Goal: Task Accomplishment & Management: Use online tool/utility

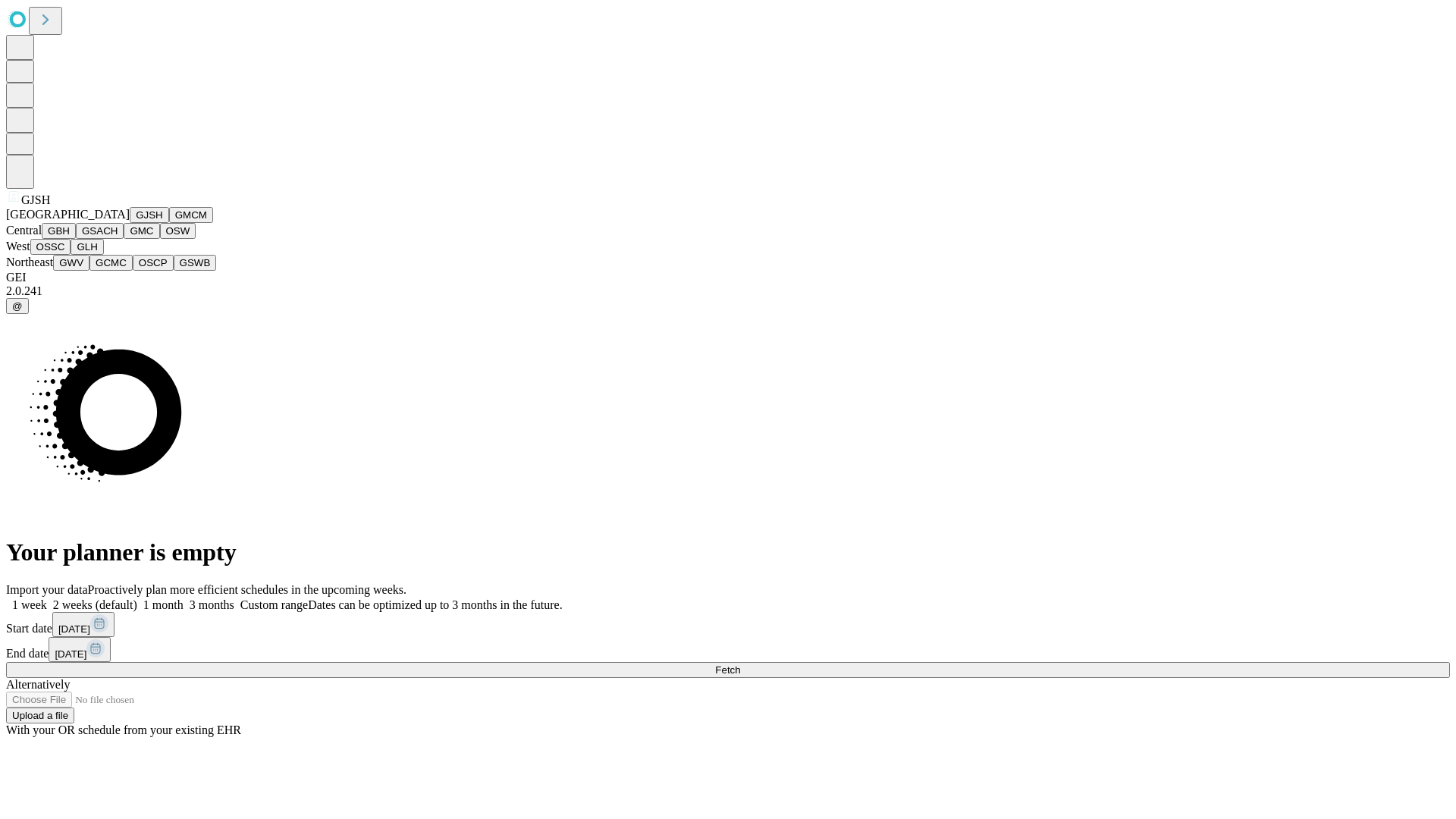
click at [130, 223] on button "GJSH" at bounding box center [149, 214] width 40 height 16
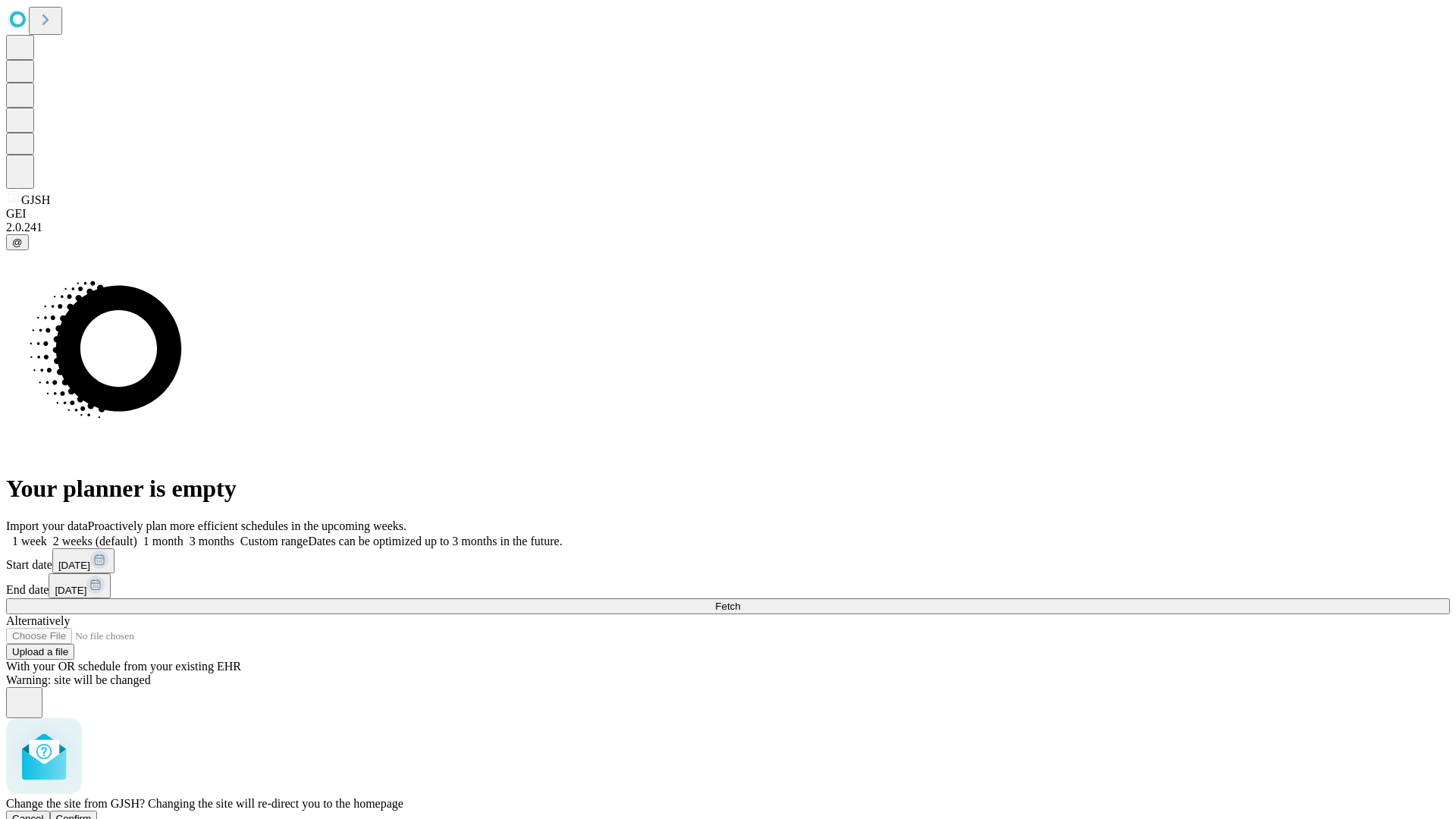
click at [92, 813] on span "Confirm" at bounding box center [74, 818] width 36 height 12
click at [138, 535] on label "2 weeks (default)" at bounding box center [92, 541] width 90 height 13
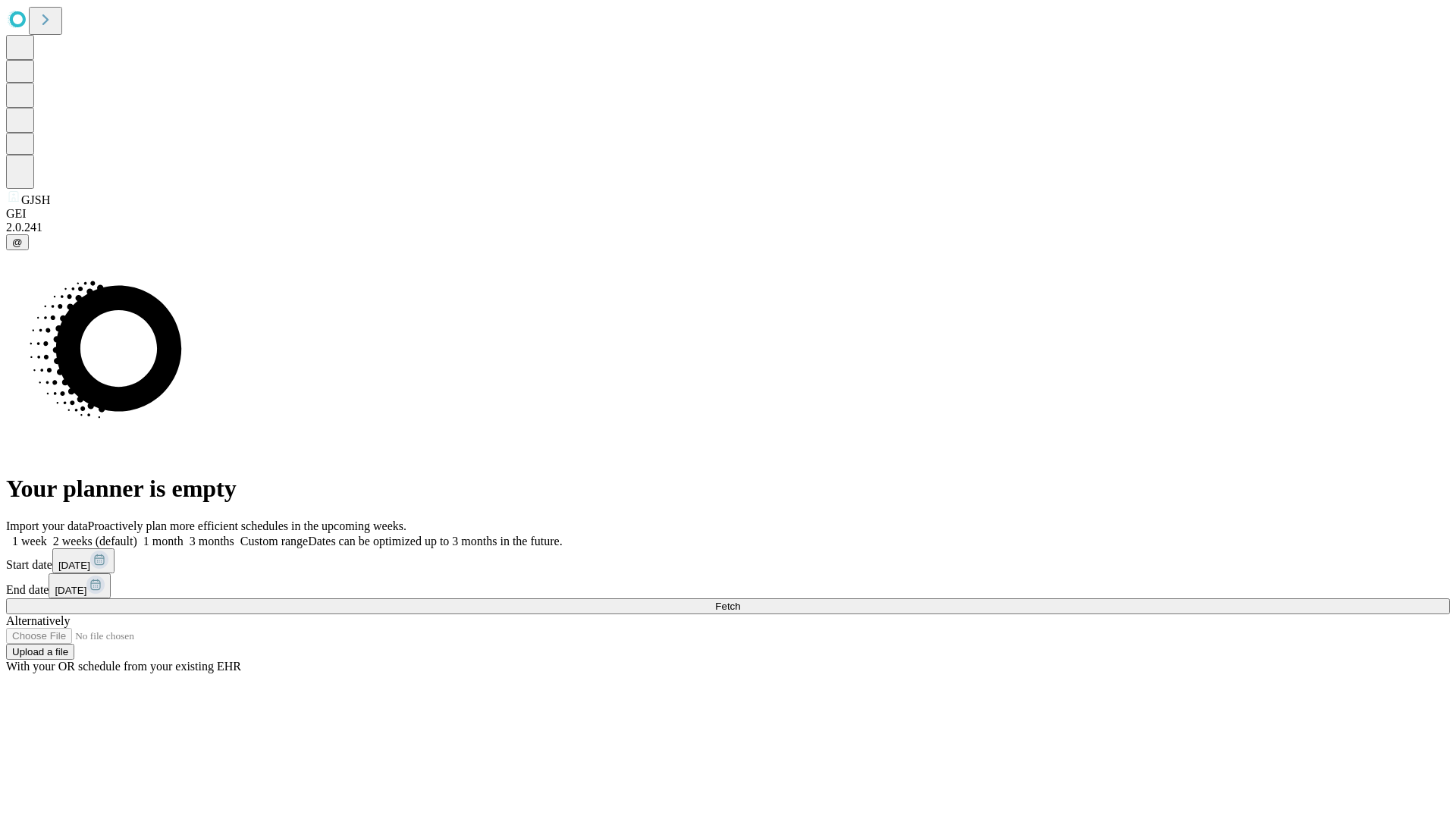
click at [740, 601] on span "Fetch" at bounding box center [728, 606] width 25 height 12
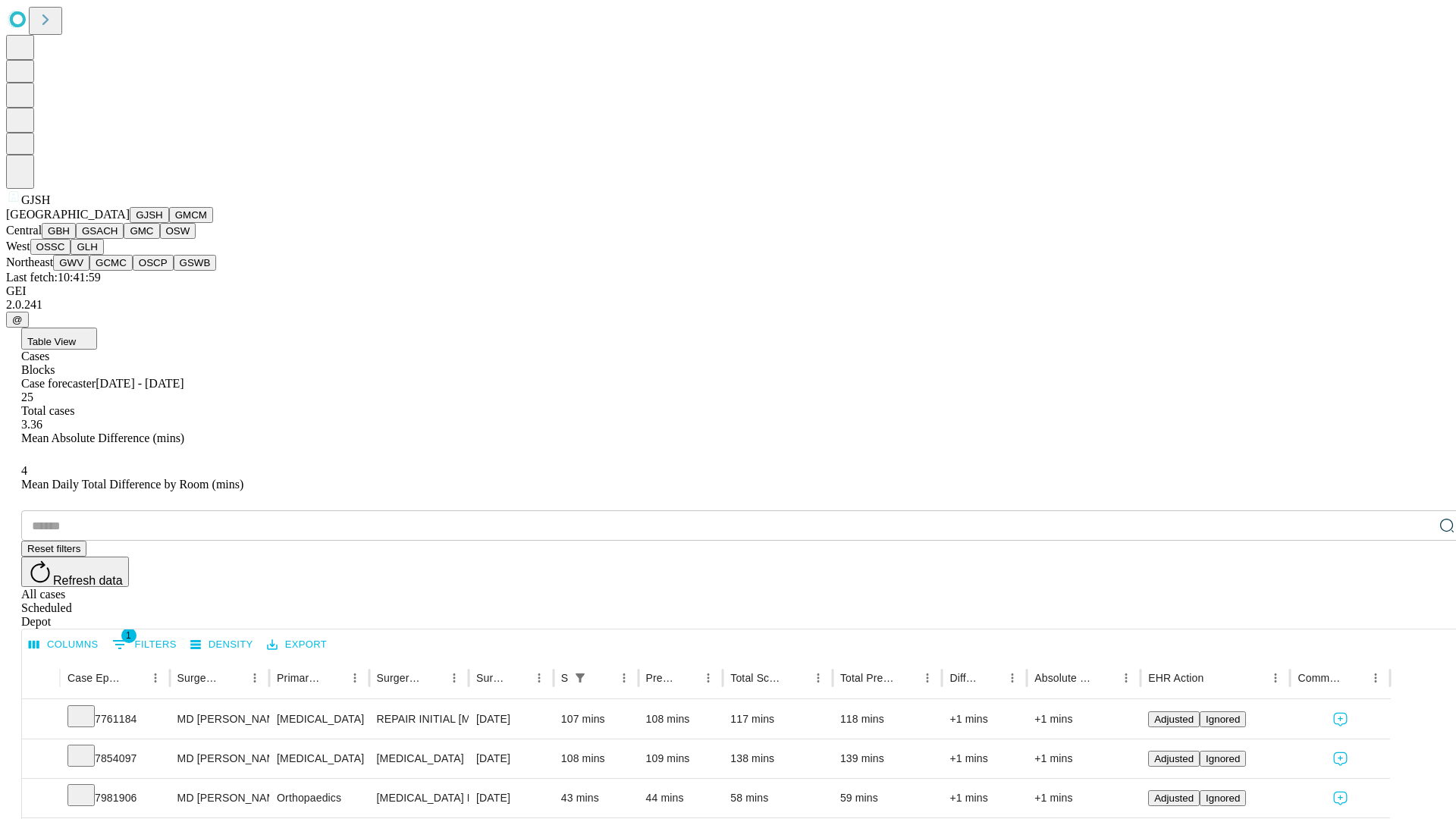
click at [169, 223] on button "GMCM" at bounding box center [191, 214] width 44 height 16
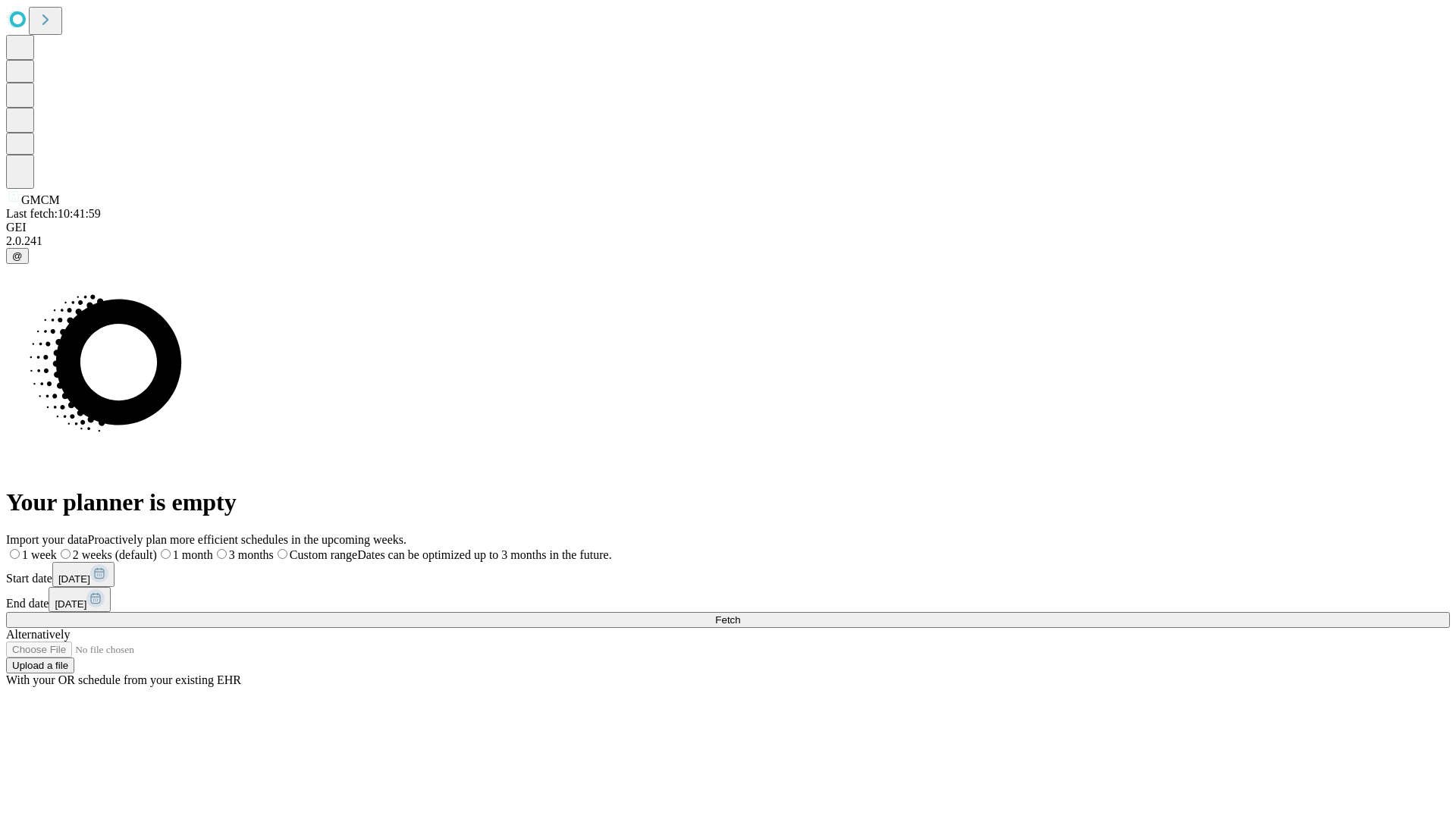
click at [157, 548] on label "2 weeks (default)" at bounding box center [106, 554] width 100 height 13
click at [740, 614] on span "Fetch" at bounding box center [728, 619] width 25 height 12
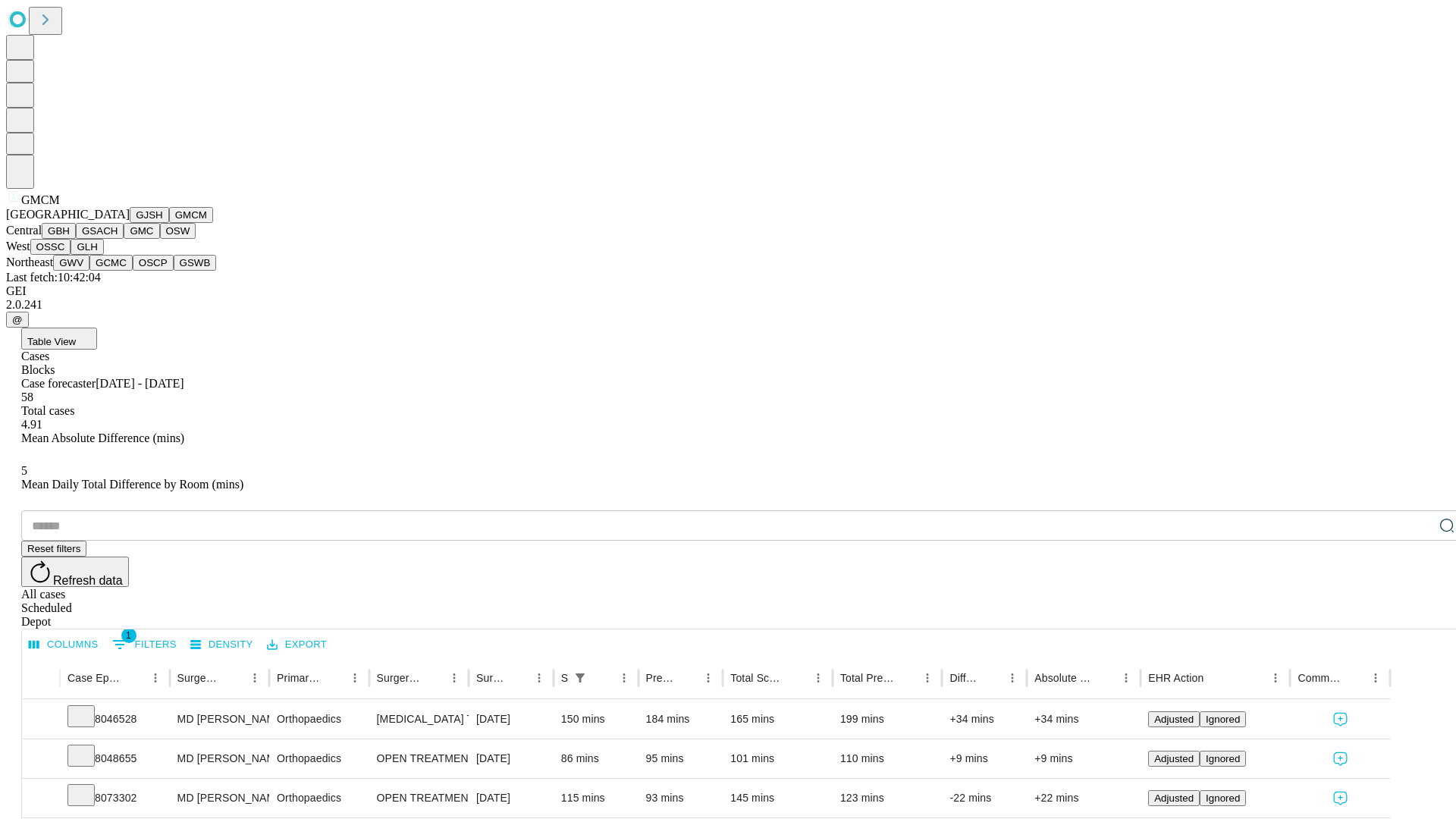
click at [76, 239] on button "GBH" at bounding box center [59, 231] width 34 height 16
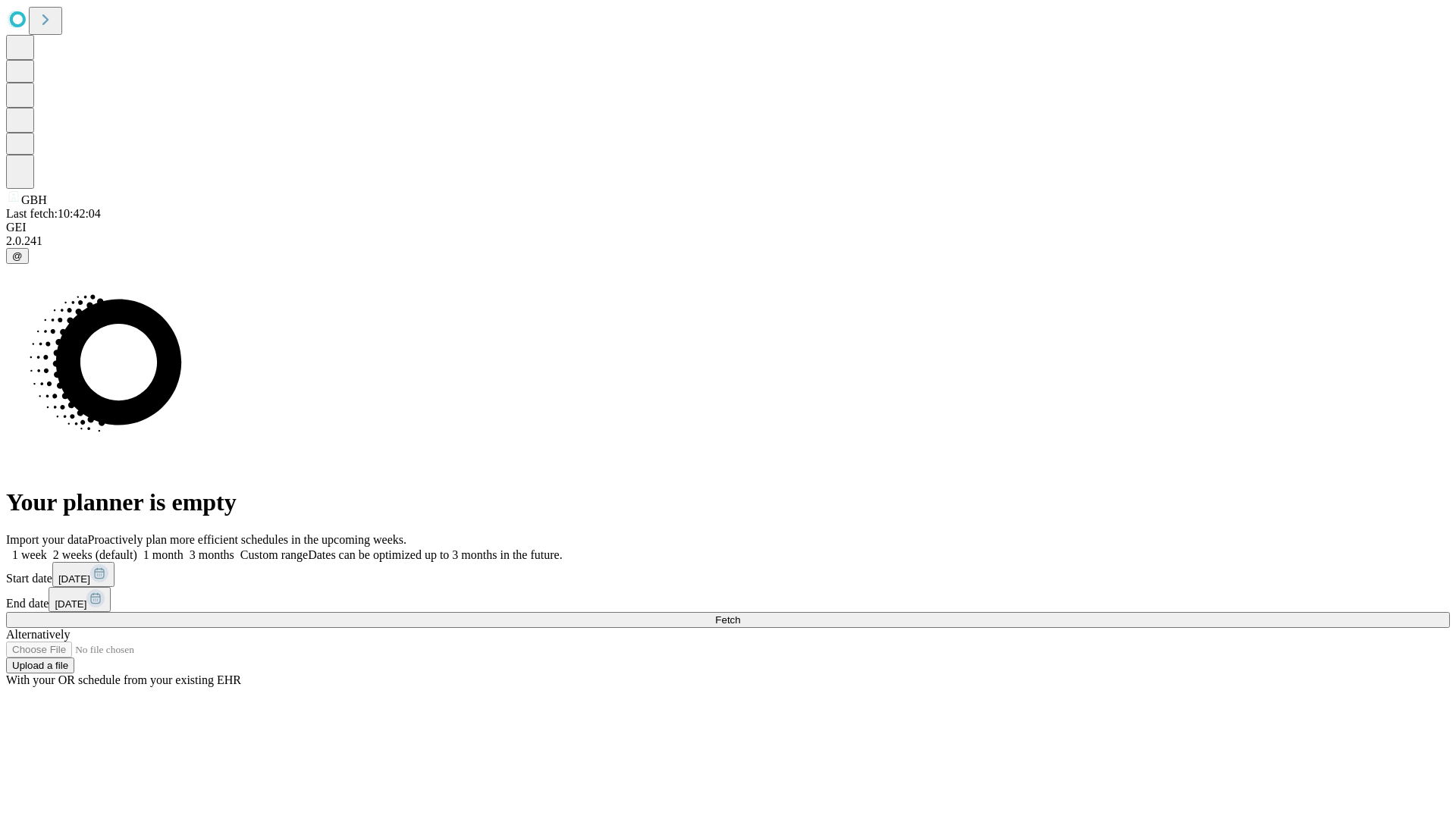
click at [138, 548] on label "2 weeks (default)" at bounding box center [92, 554] width 90 height 13
click at [740, 614] on span "Fetch" at bounding box center [728, 619] width 25 height 12
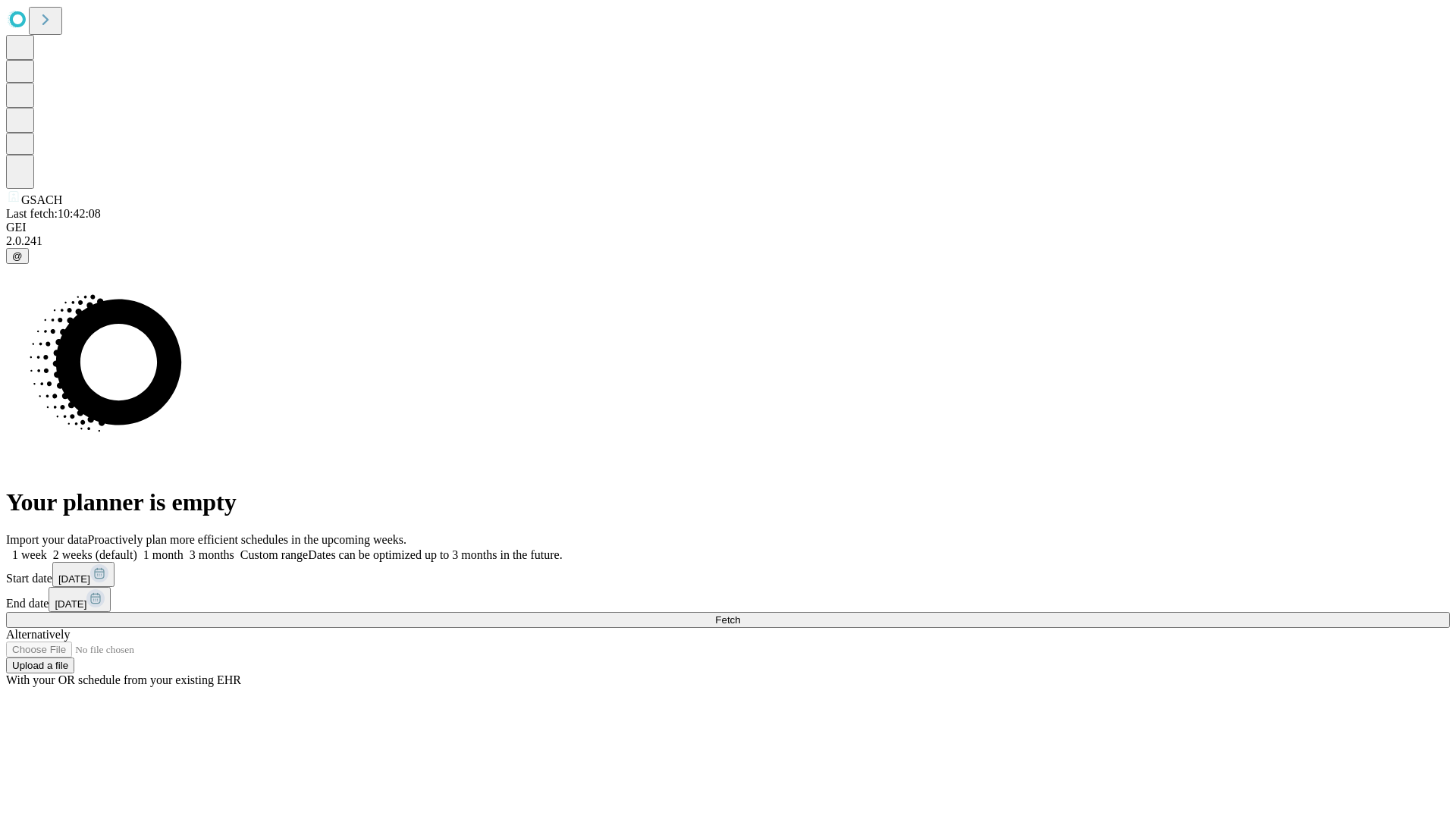
click at [138, 548] on label "2 weeks (default)" at bounding box center [92, 554] width 90 height 13
click at [740, 614] on span "Fetch" at bounding box center [728, 619] width 25 height 12
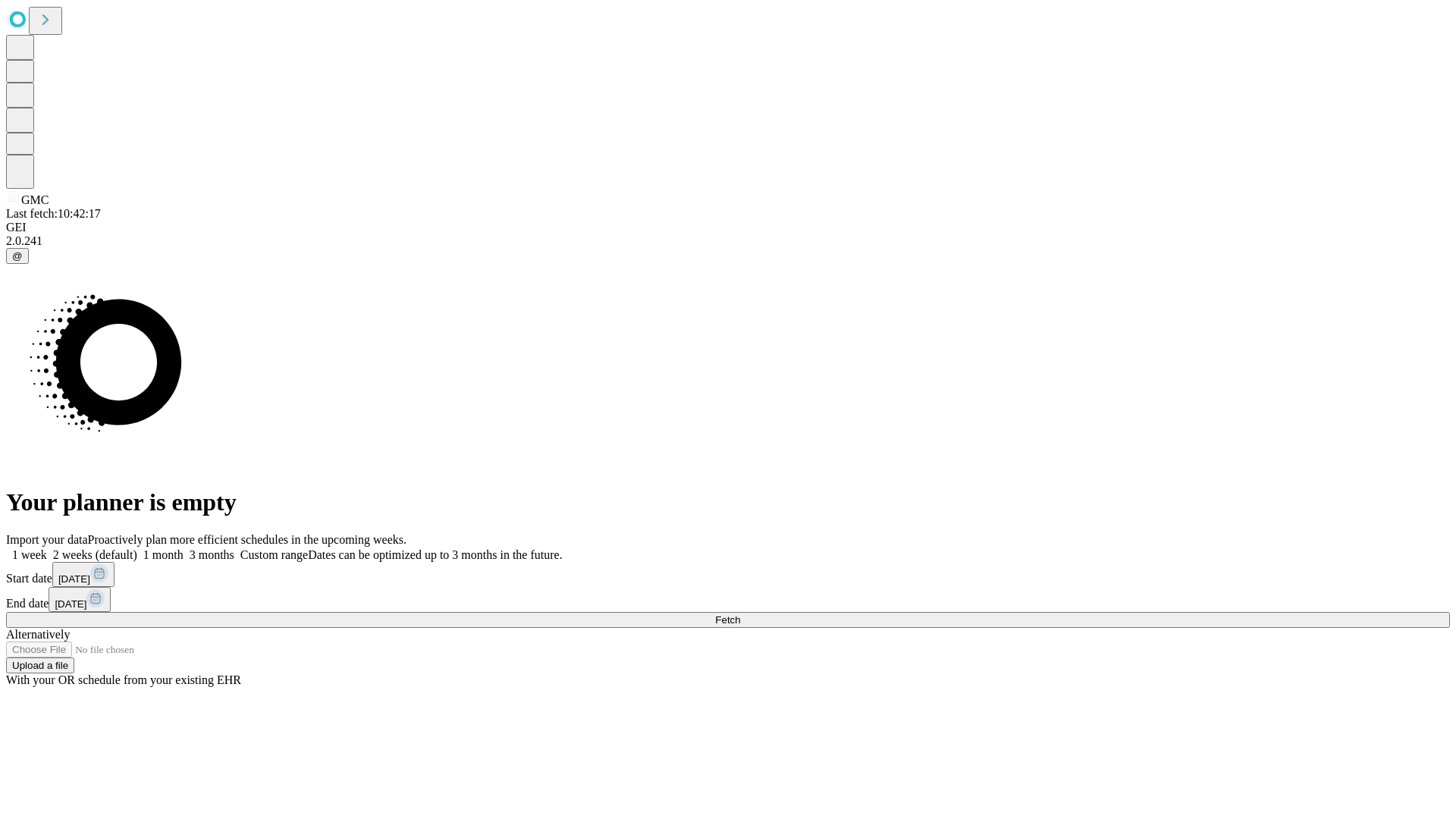
click at [138, 548] on label "2 weeks (default)" at bounding box center [92, 554] width 90 height 13
click at [740, 614] on span "Fetch" at bounding box center [728, 619] width 25 height 12
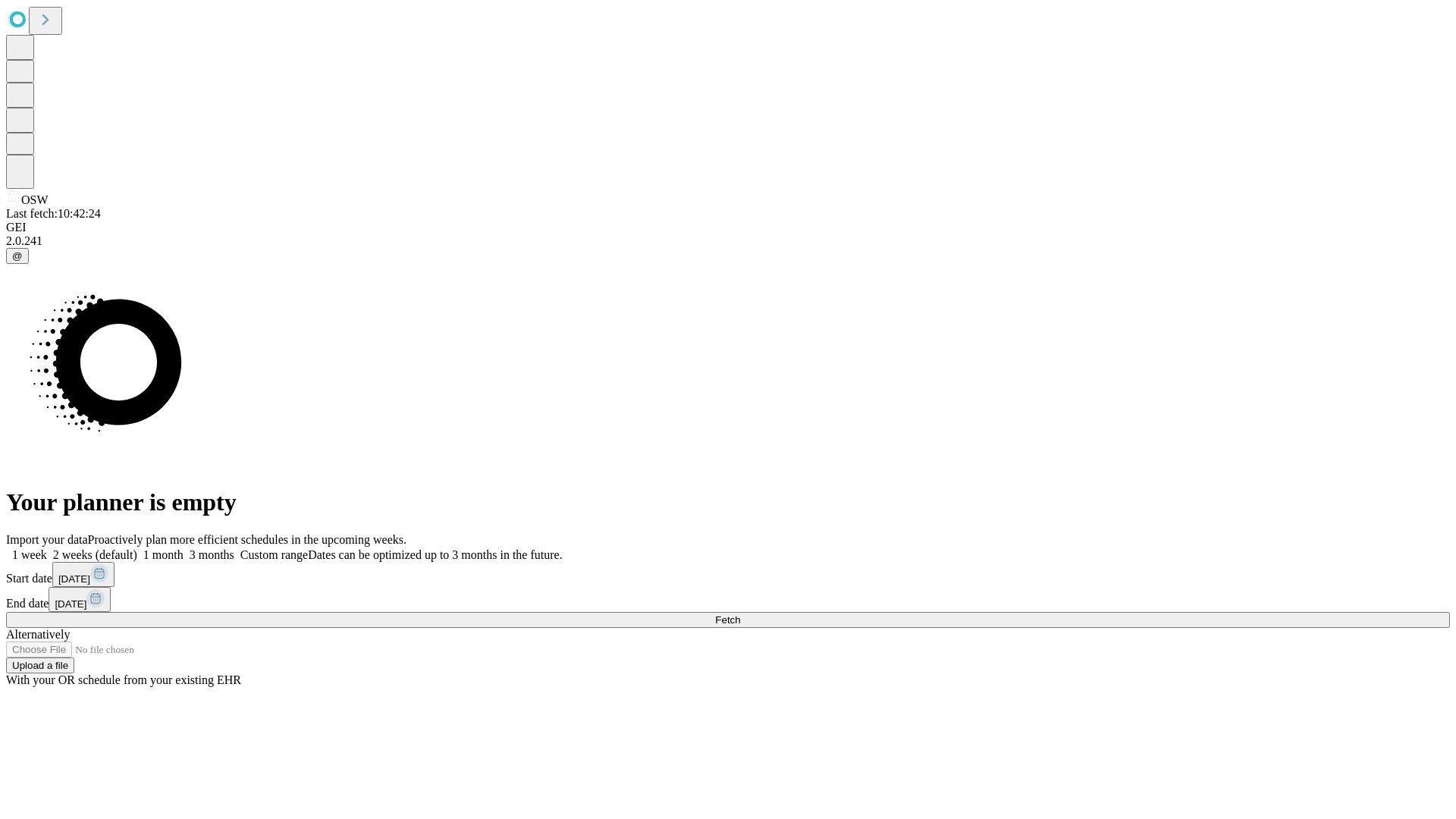
click at [138, 548] on label "2 weeks (default)" at bounding box center [92, 554] width 90 height 13
click at [740, 614] on span "Fetch" at bounding box center [728, 619] width 25 height 12
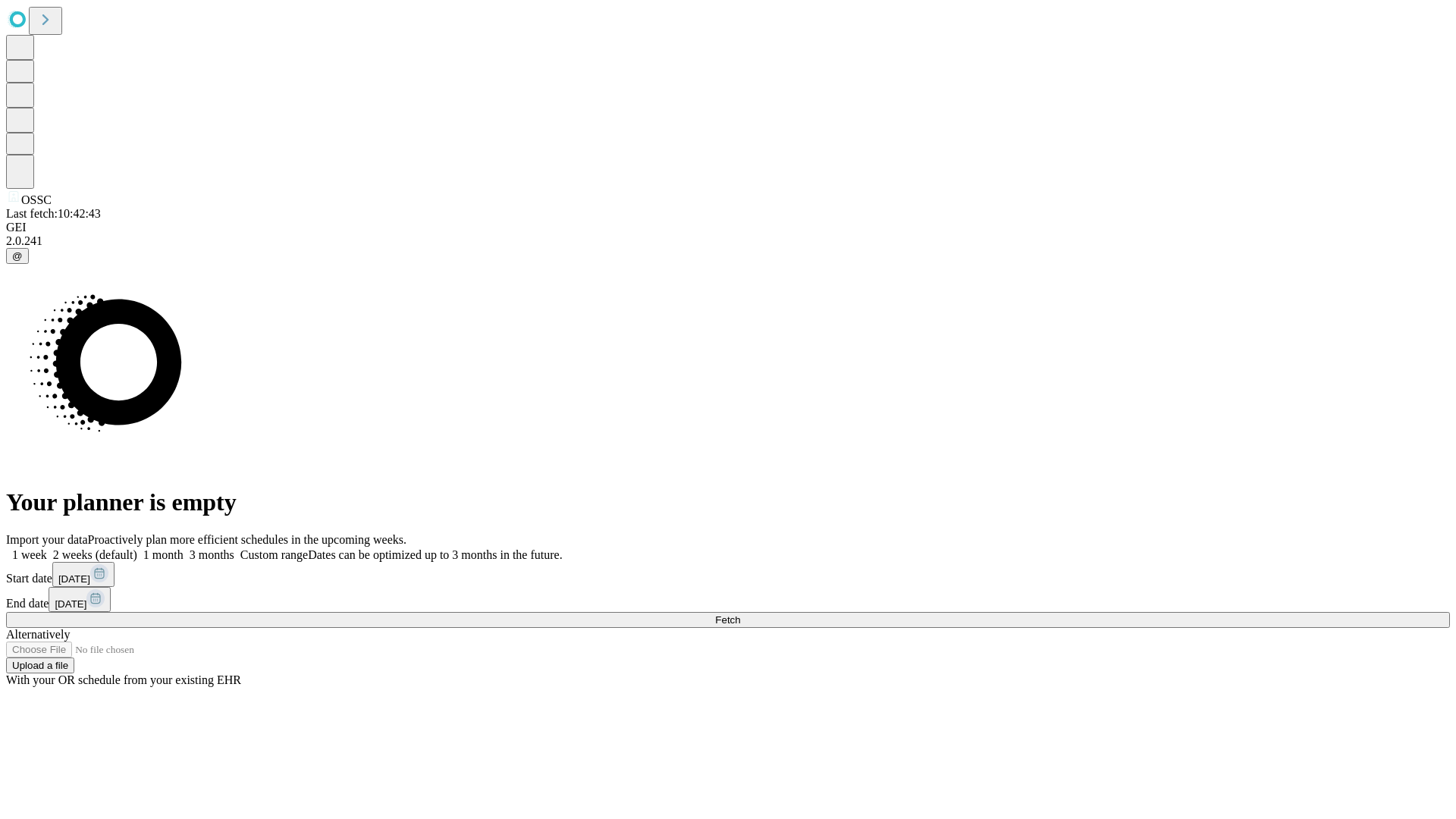
click at [740, 614] on span "Fetch" at bounding box center [728, 619] width 25 height 12
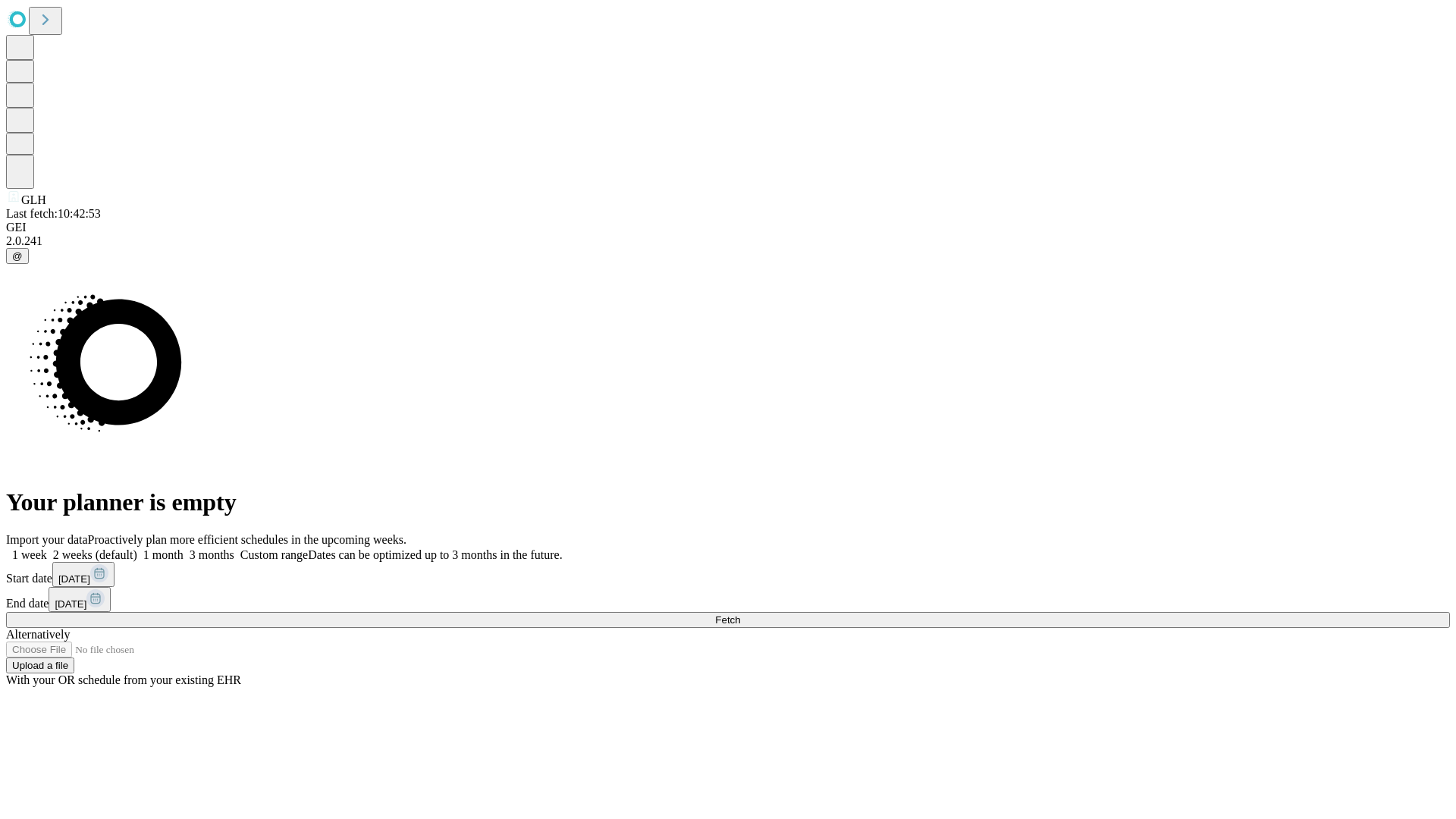
click at [138, 548] on label "2 weeks (default)" at bounding box center [92, 554] width 90 height 13
click at [740, 614] on span "Fetch" at bounding box center [728, 619] width 25 height 12
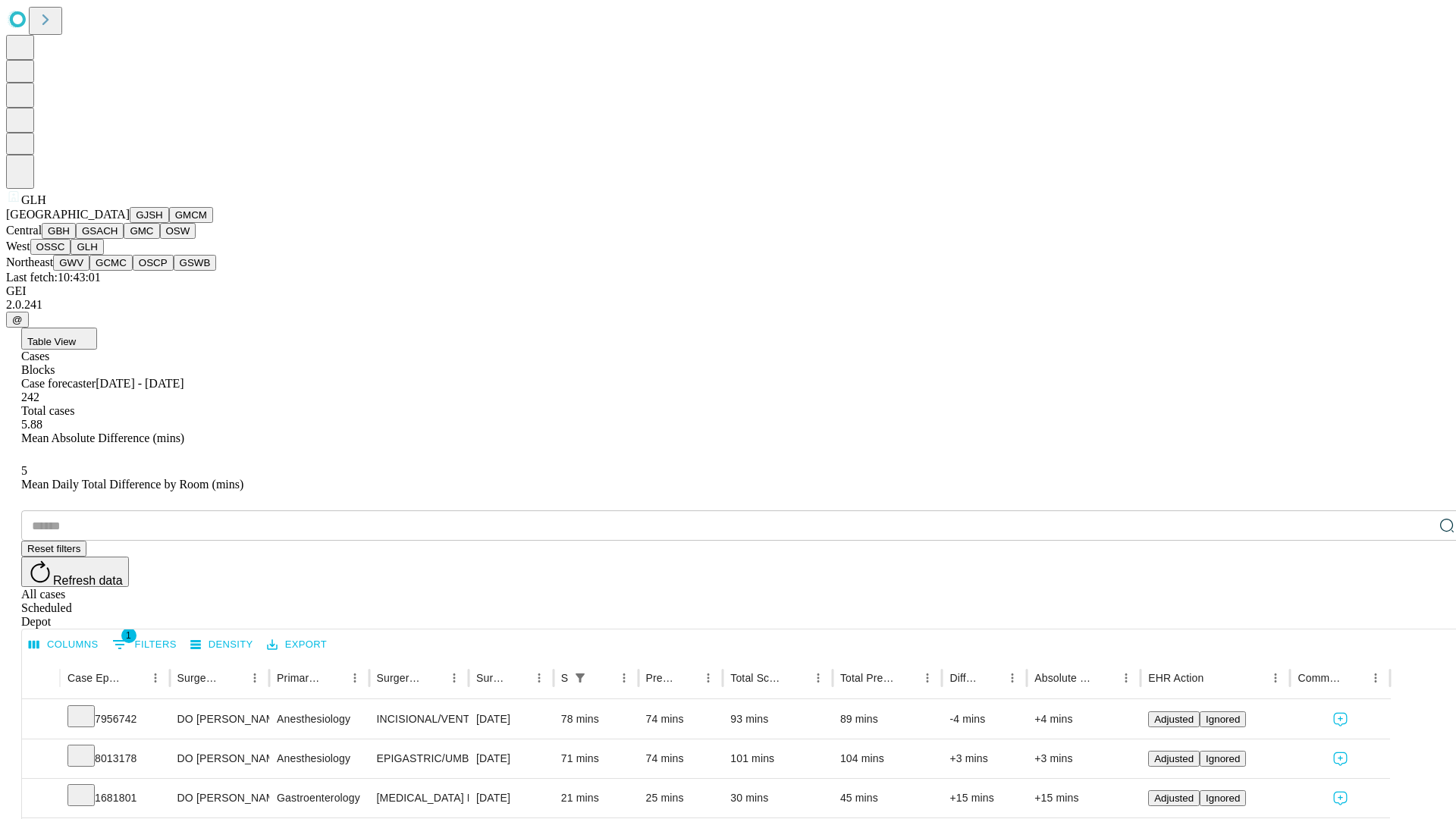
click at [89, 270] on button "GWV" at bounding box center [71, 263] width 37 height 16
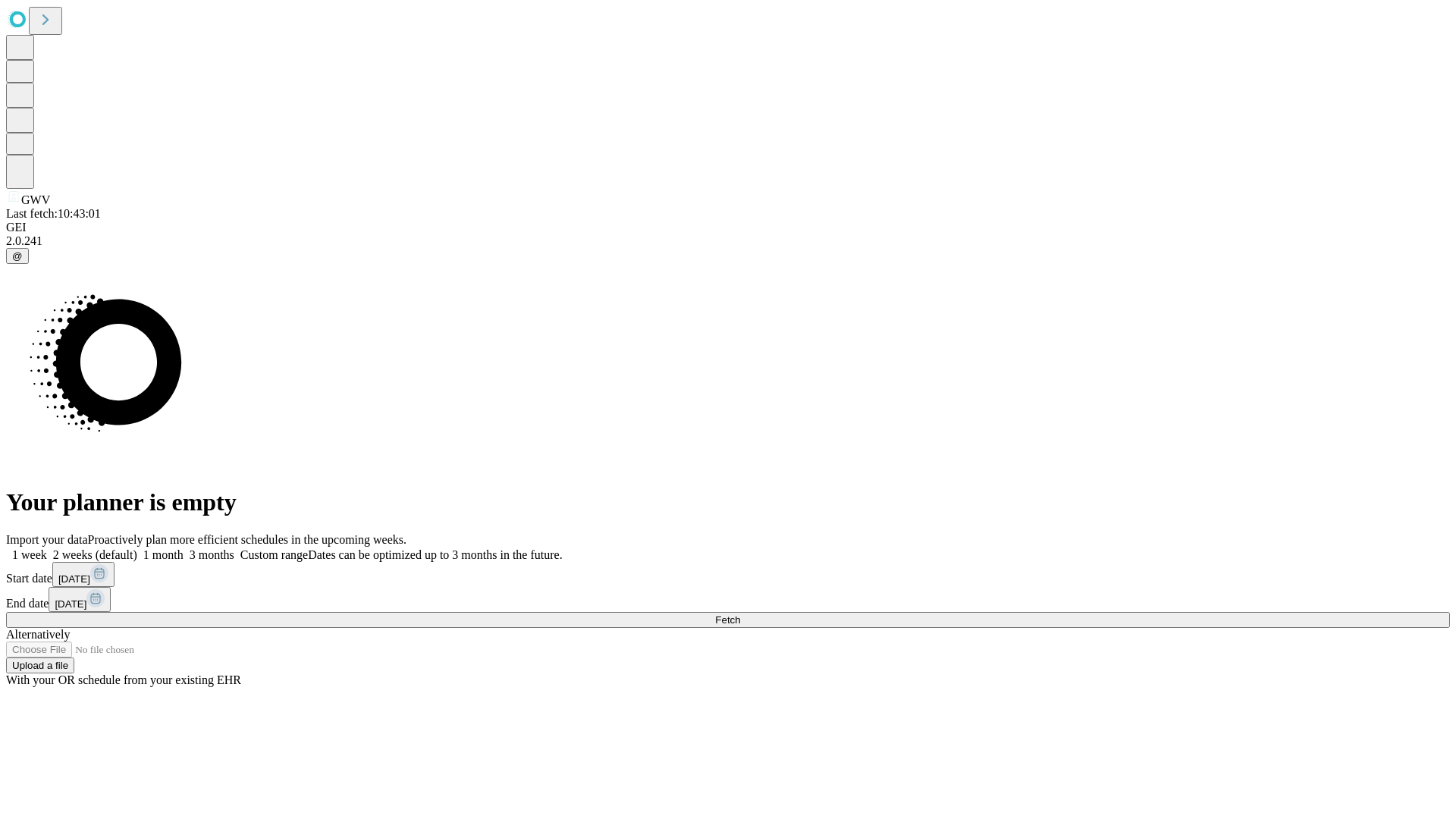
click at [138, 548] on label "2 weeks (default)" at bounding box center [92, 554] width 90 height 13
click at [740, 614] on span "Fetch" at bounding box center [728, 619] width 25 height 12
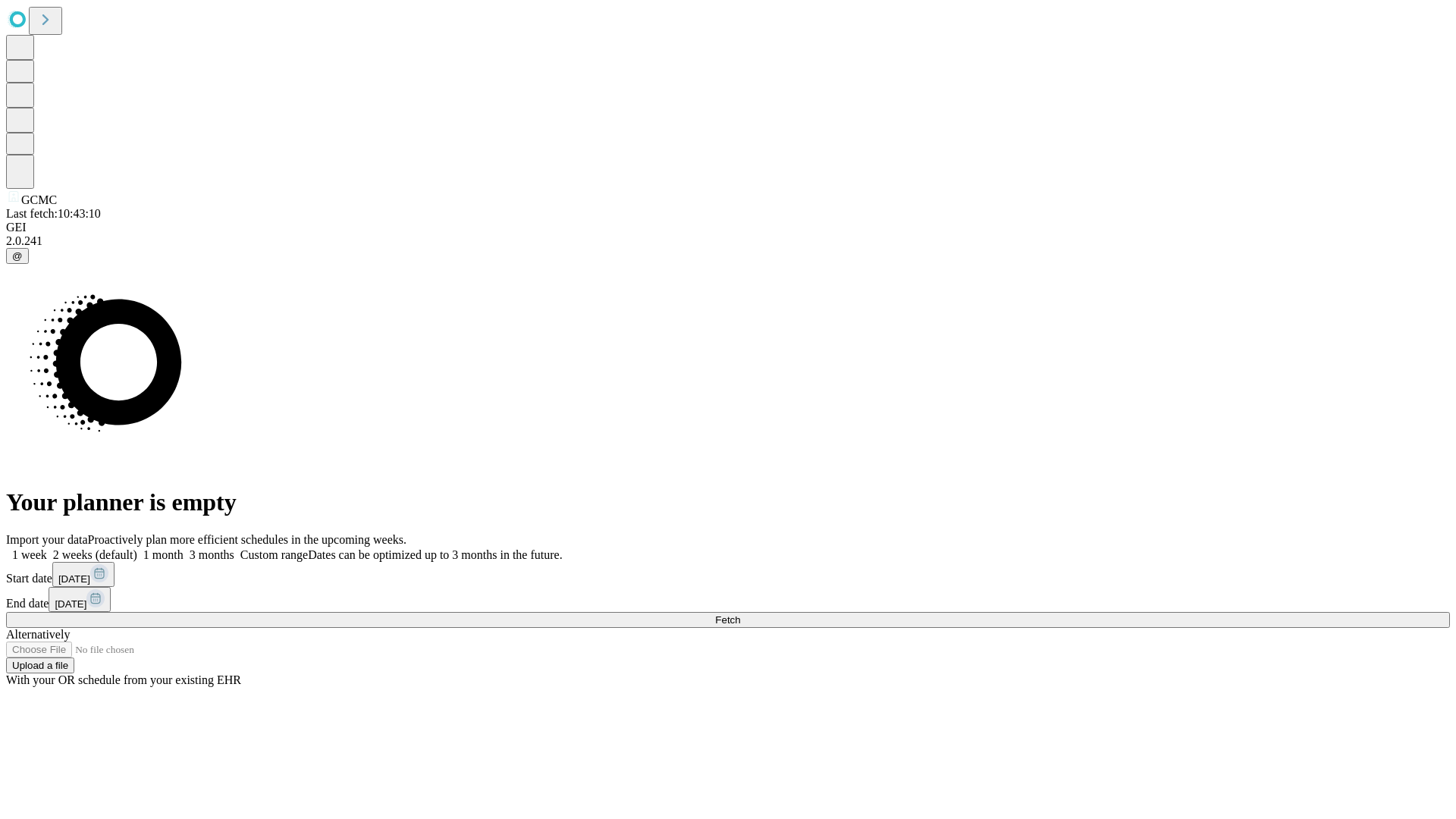
click at [138, 548] on label "2 weeks (default)" at bounding box center [92, 554] width 90 height 13
click at [740, 614] on span "Fetch" at bounding box center [728, 619] width 25 height 12
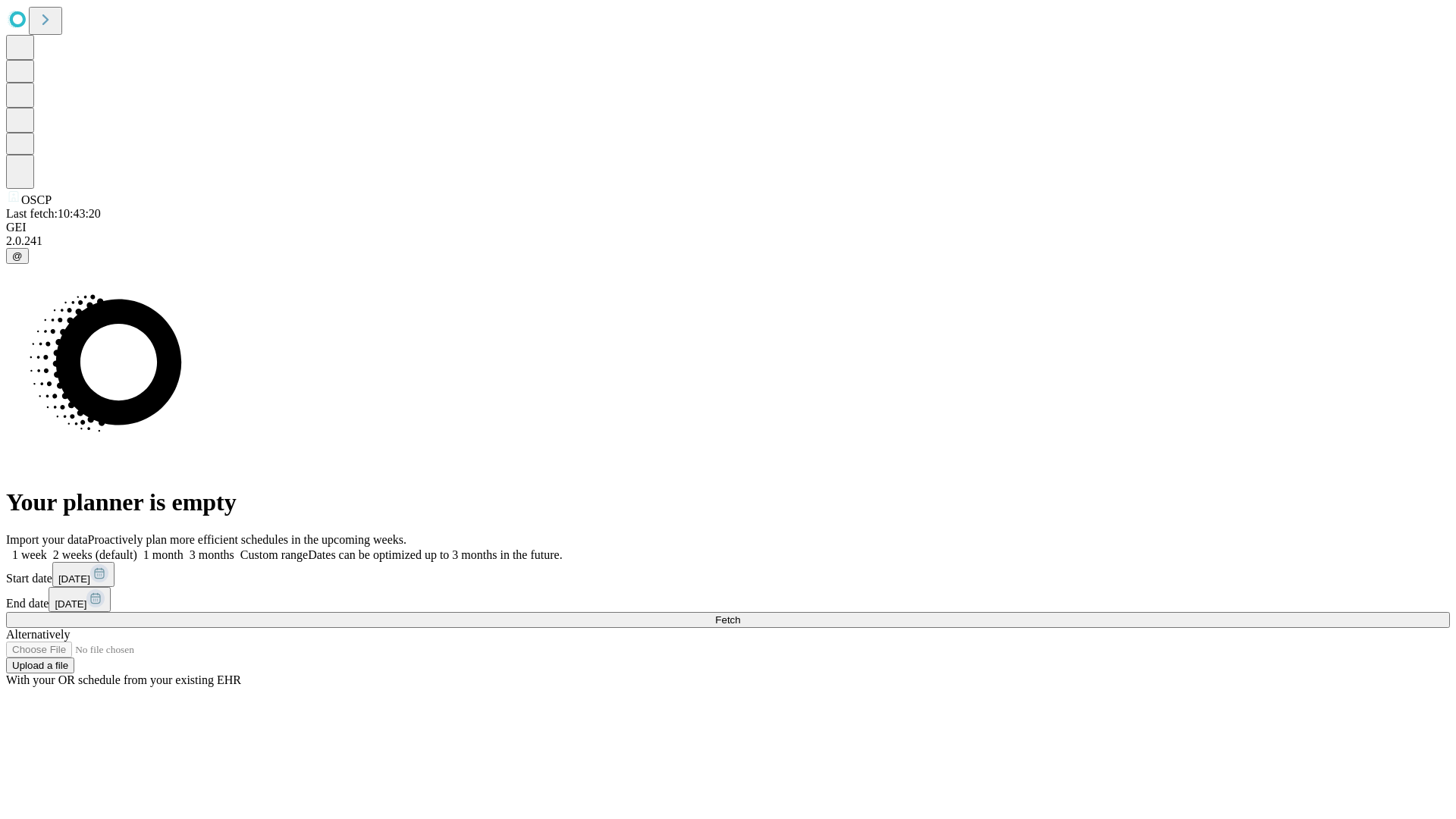
click at [138, 548] on label "2 weeks (default)" at bounding box center [92, 554] width 90 height 13
click at [740, 614] on span "Fetch" at bounding box center [728, 619] width 25 height 12
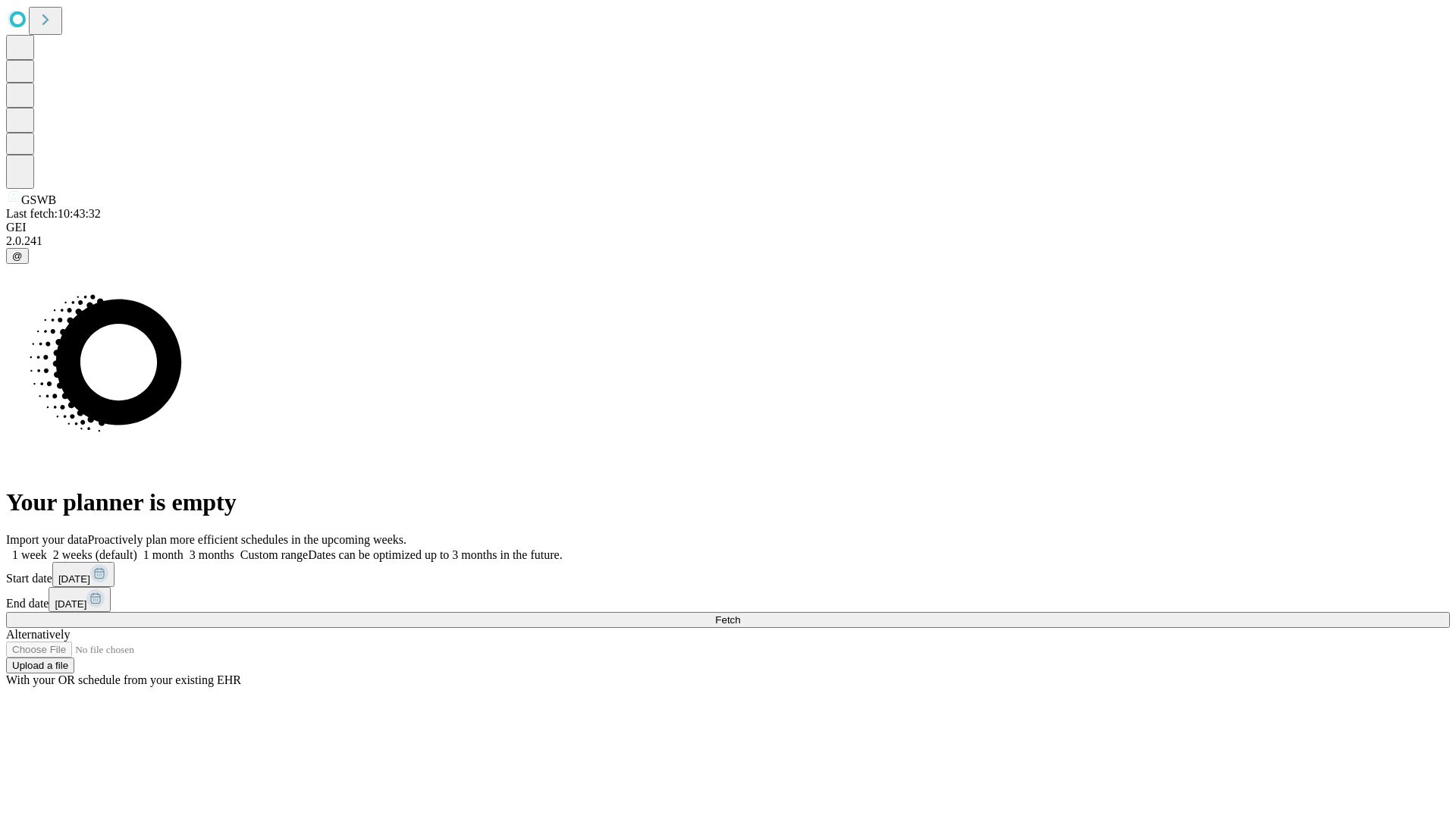
click at [138, 548] on label "2 weeks (default)" at bounding box center [92, 554] width 90 height 13
click at [740, 614] on span "Fetch" at bounding box center [728, 619] width 25 height 12
